Goal: Transaction & Acquisition: Subscribe to service/newsletter

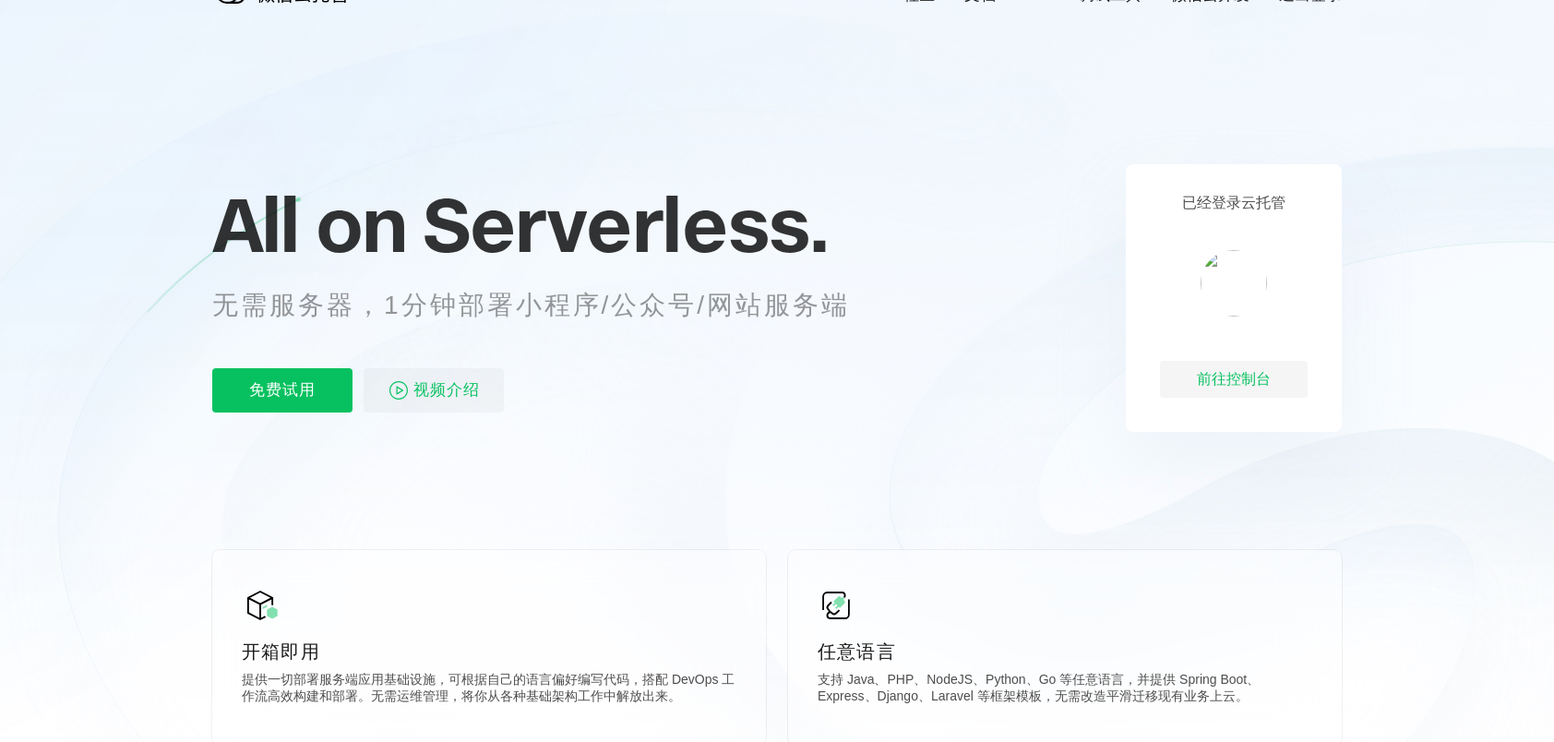
scroll to position [92, 0]
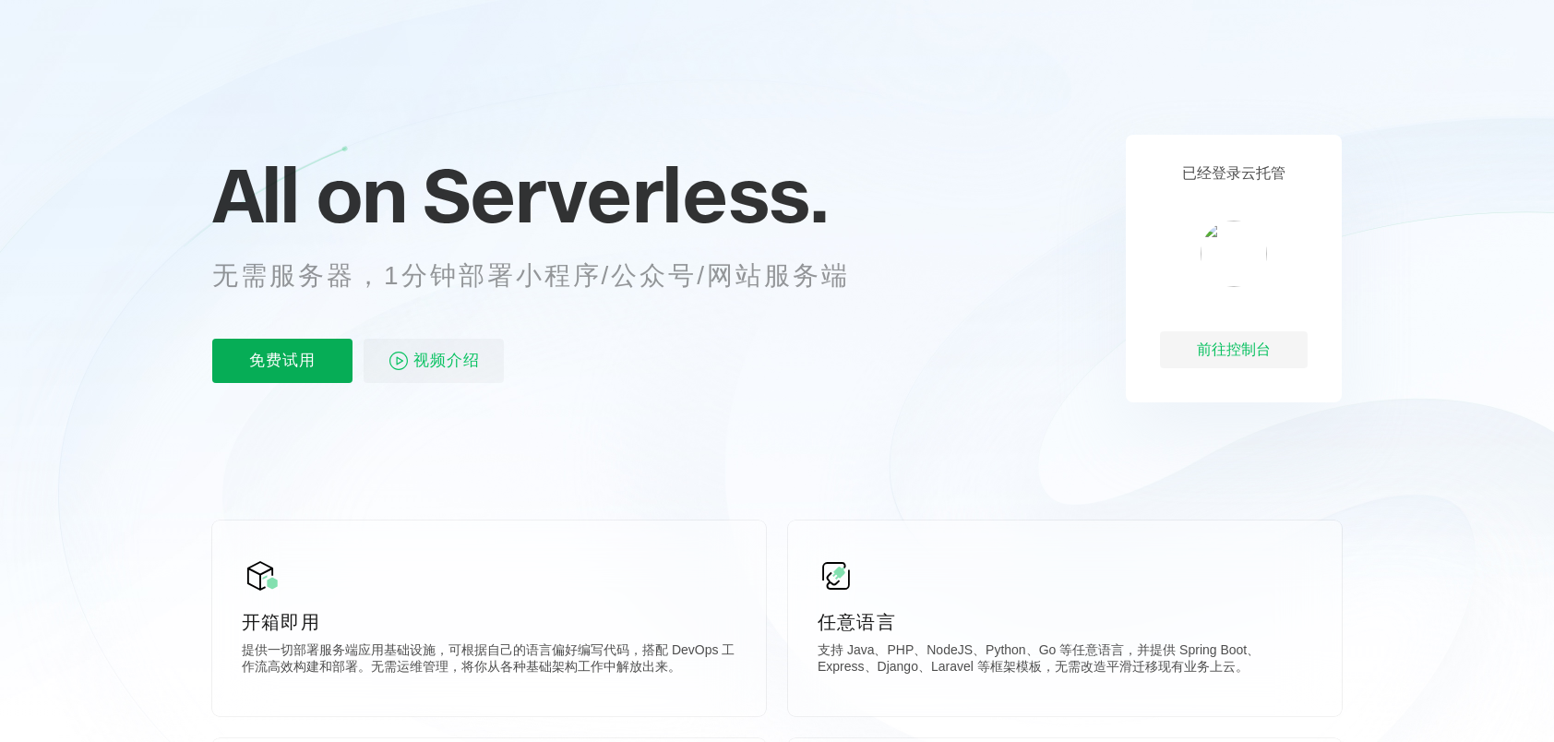
click at [254, 343] on p "免费试用" at bounding box center [282, 361] width 140 height 44
click at [492, 352] on p "视频介绍" at bounding box center [434, 361] width 140 height 44
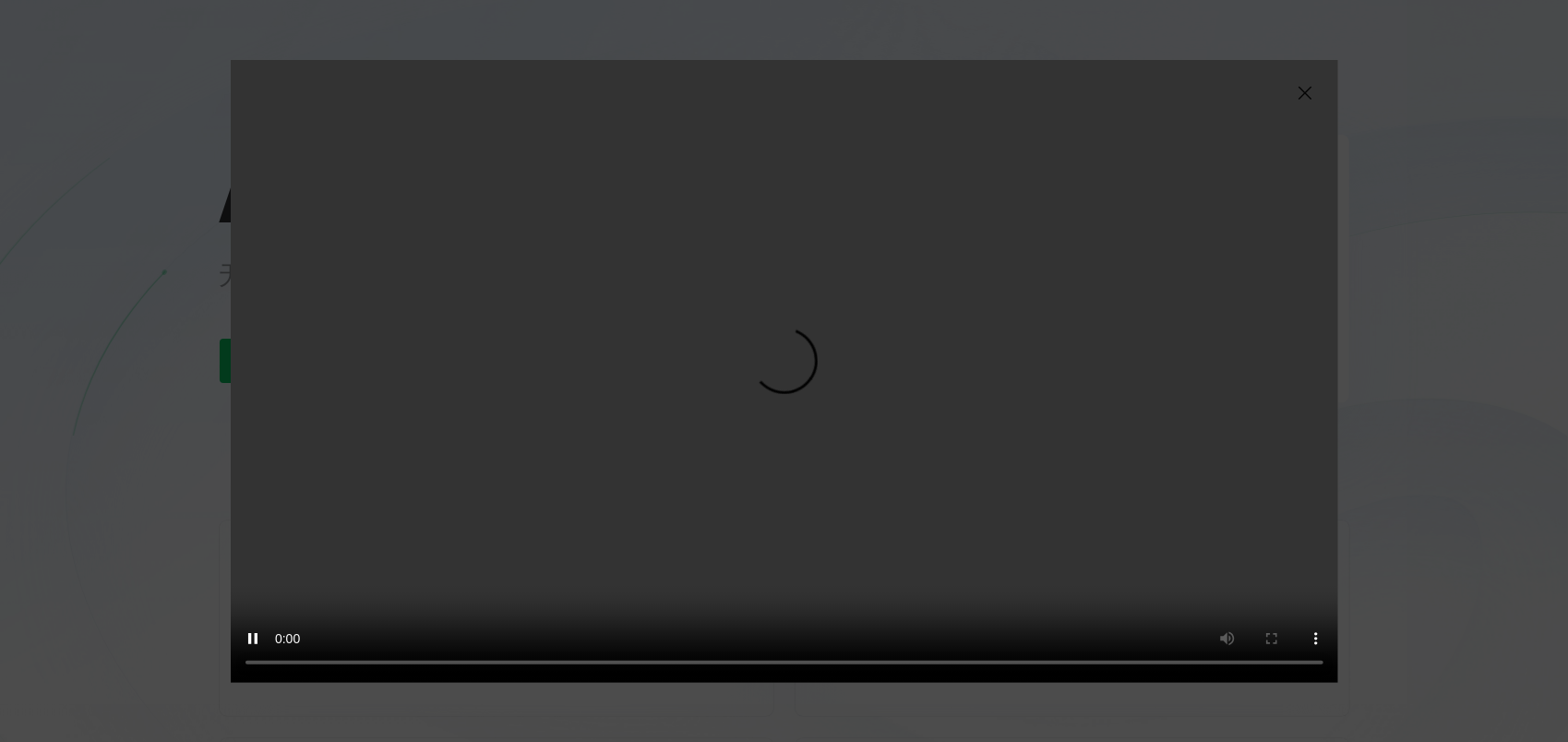
click at [747, 702] on div "抱歉，您的浏览器暂不支持播放此视频" at bounding box center [784, 371] width 1568 height 742
click at [1297, 83] on img at bounding box center [1305, 93] width 22 height 22
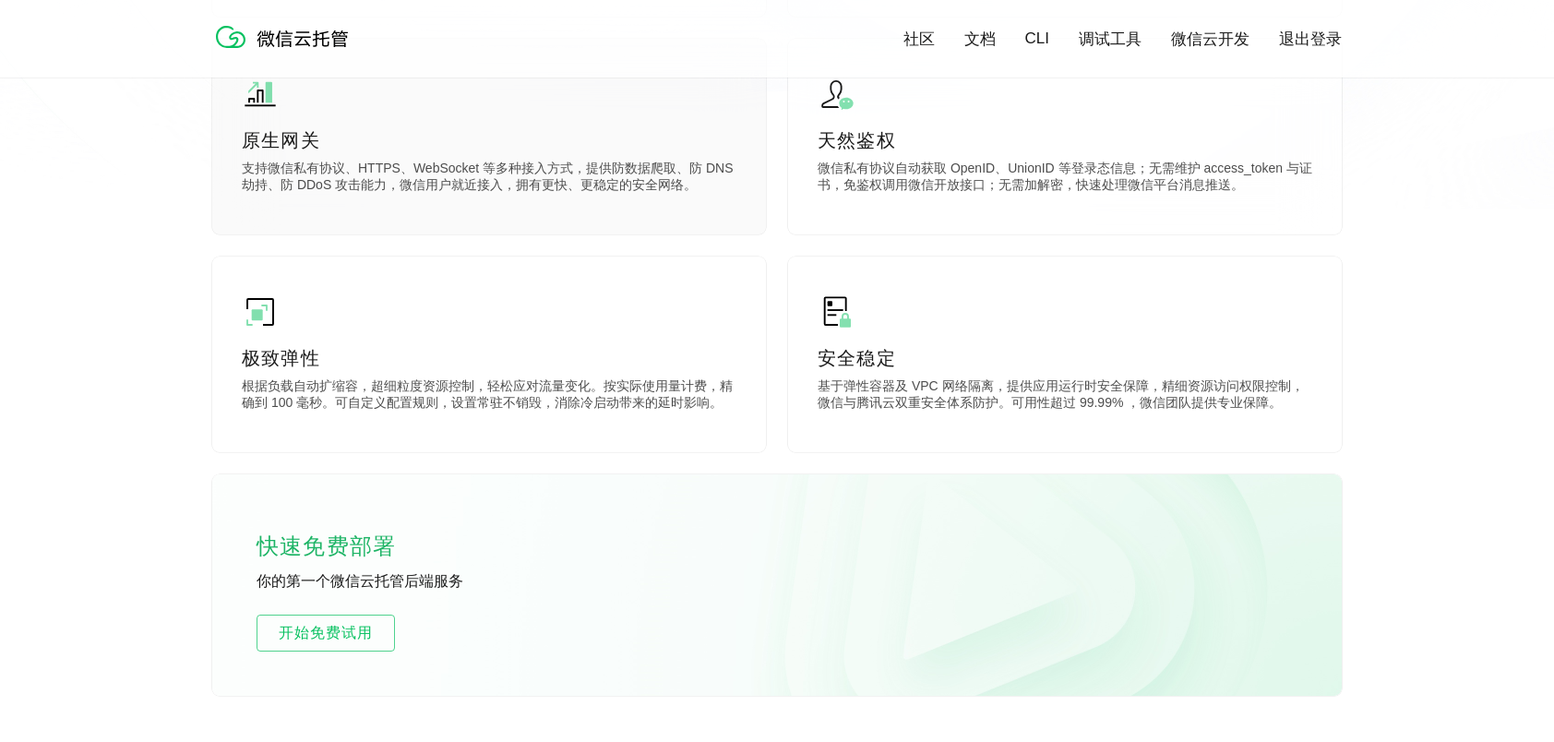
scroll to position [923, 0]
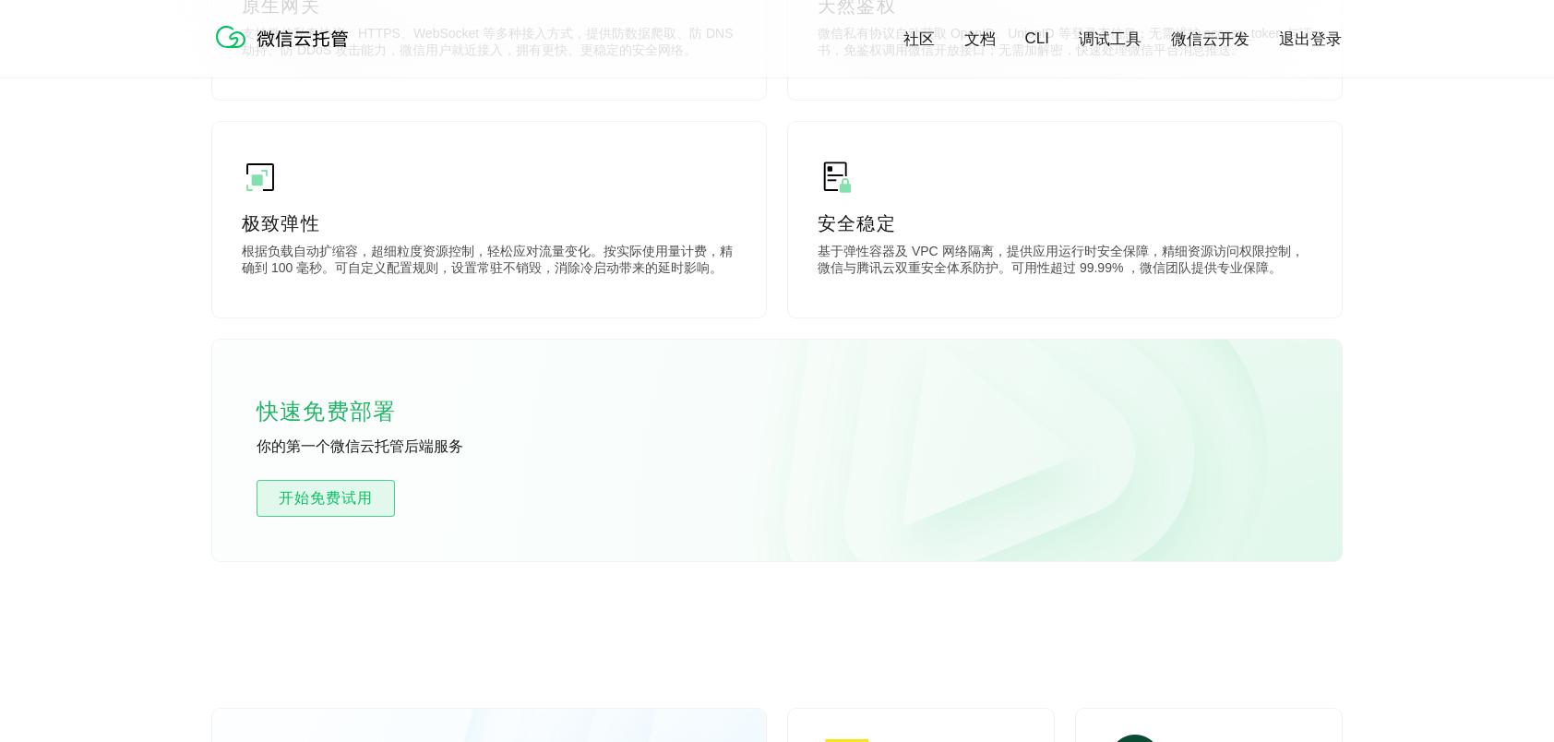
click at [343, 508] on span "开始免费试用" at bounding box center [325, 498] width 137 height 22
